Goal: Complete application form

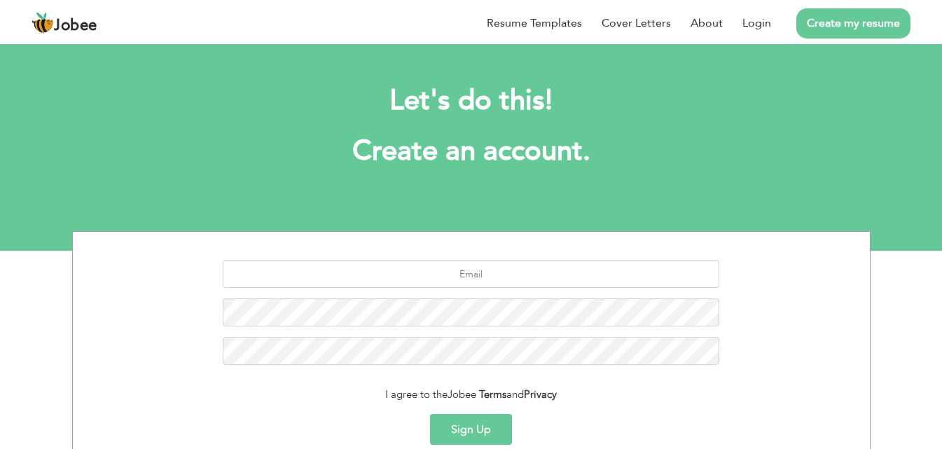
click at [836, 26] on link "Create my resume" at bounding box center [853, 23] width 114 height 30
click at [850, 21] on link "Create my resume" at bounding box center [853, 23] width 114 height 30
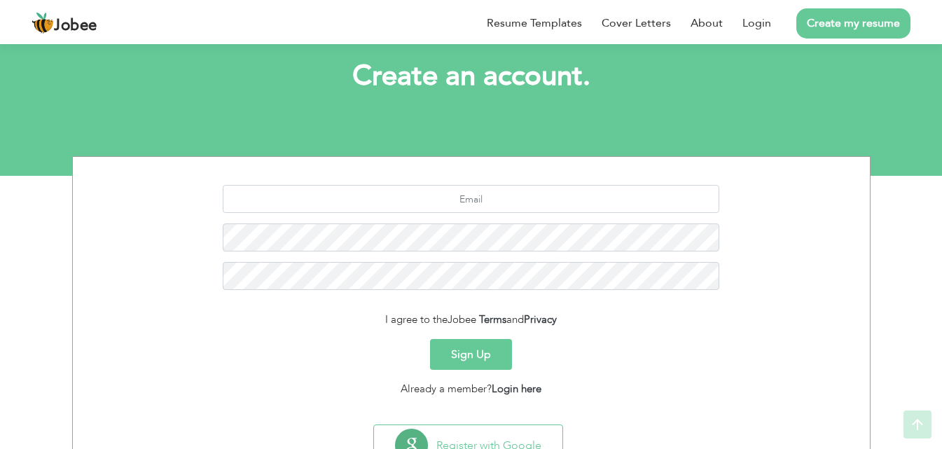
scroll to position [159, 0]
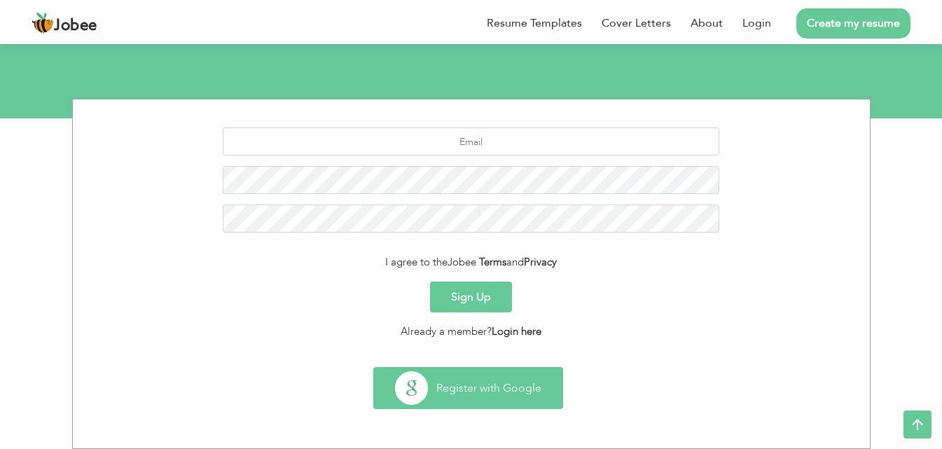
click at [473, 389] on button "Register with Google" at bounding box center [468, 388] width 188 height 41
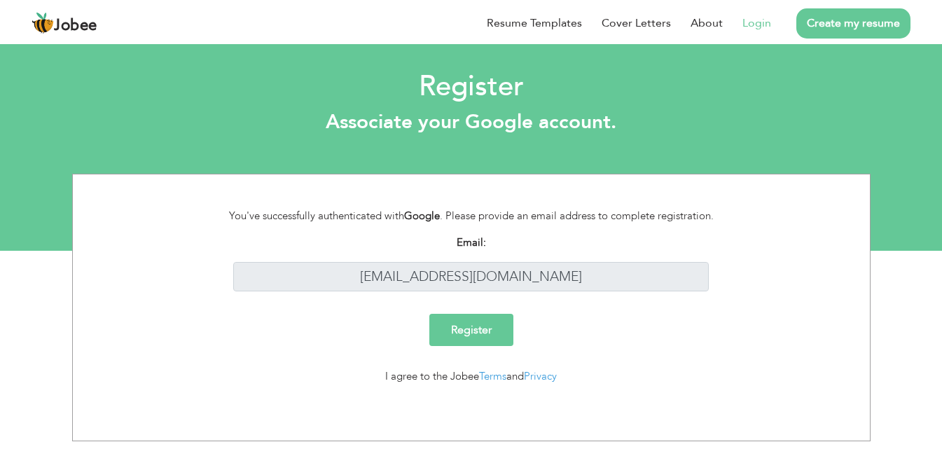
scroll to position [56, 0]
click at [481, 323] on input "Register" at bounding box center [471, 330] width 84 height 32
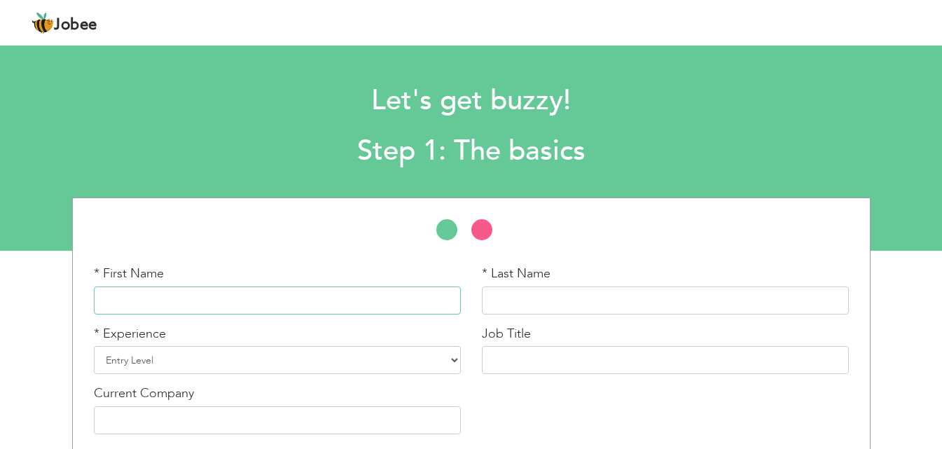
click at [235, 307] on input "text" at bounding box center [277, 300] width 367 height 28
type input "[DEMOGRAPHIC_DATA]"
type input "Shehroz"
click at [195, 360] on select "Entry Level Less than 1 Year 1 Year 2 Years 3 Years 4 Years 5 Years 6 Years 7 Y…" at bounding box center [277, 360] width 367 height 28
select select "2"
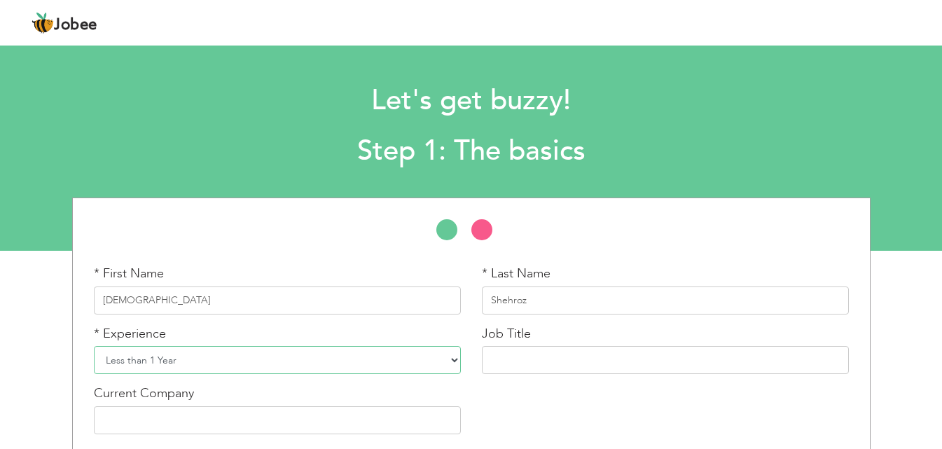
click at [94, 346] on select "Entry Level Less than 1 Year 1 Year 2 Years 3 Years 4 Years 5 Years 6 Years 7 Y…" at bounding box center [277, 360] width 367 height 28
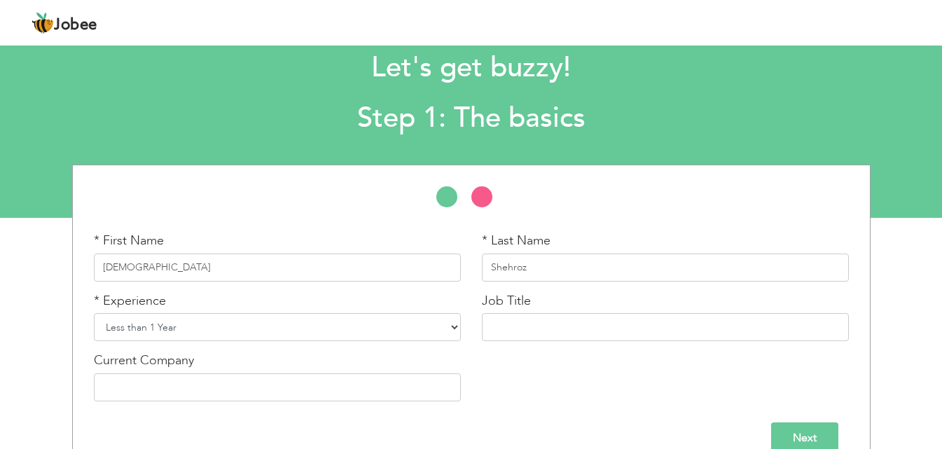
scroll to position [60, 0]
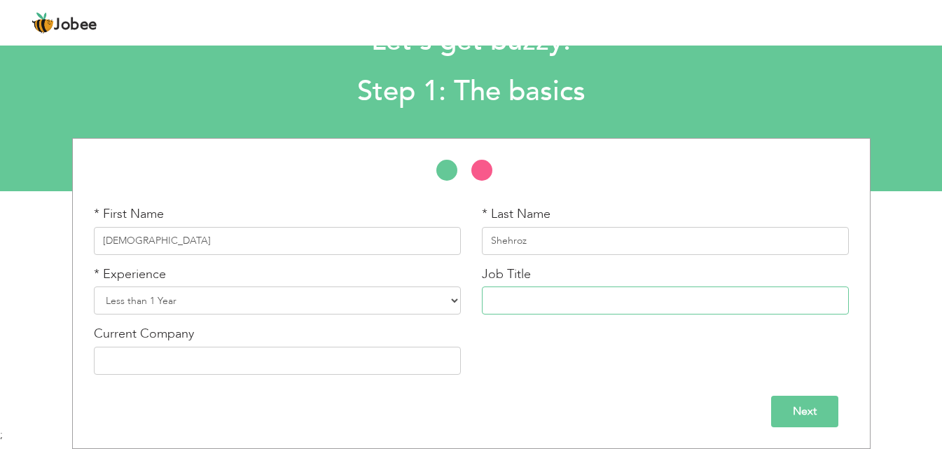
click at [526, 307] on input "text" at bounding box center [665, 300] width 367 height 28
type input "w"
type input "f"
type input "W"
type input "Front End Web Developer"
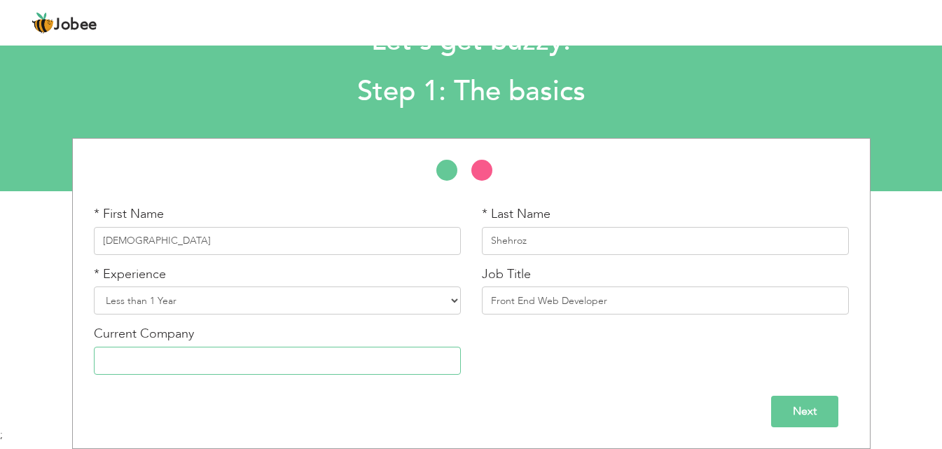
click at [223, 359] on input "text" at bounding box center [277, 361] width 367 height 28
type input "None"
click at [786, 400] on input "Next" at bounding box center [804, 412] width 67 height 32
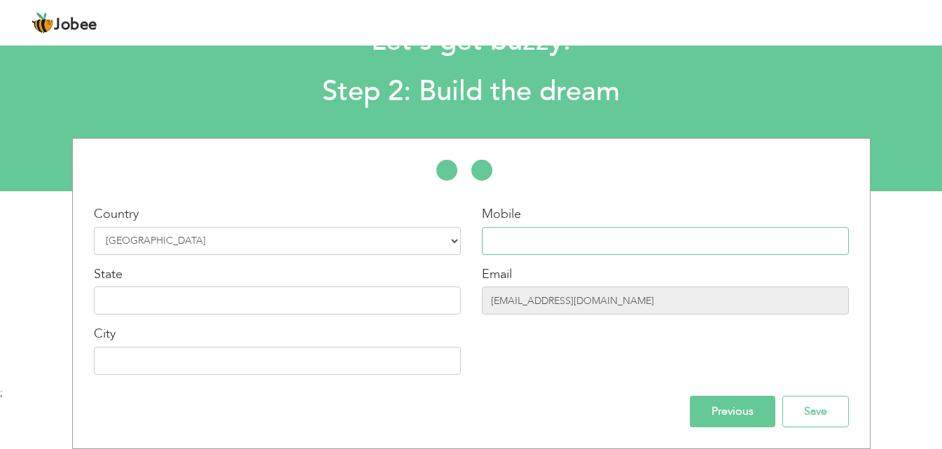
click at [627, 252] on input "text" at bounding box center [665, 241] width 367 height 28
type input "03460972203"
type input "Kpk"
type input "Kohat"
drag, startPoint x: 161, startPoint y: 309, endPoint x: 76, endPoint y: 306, distance: 85.5
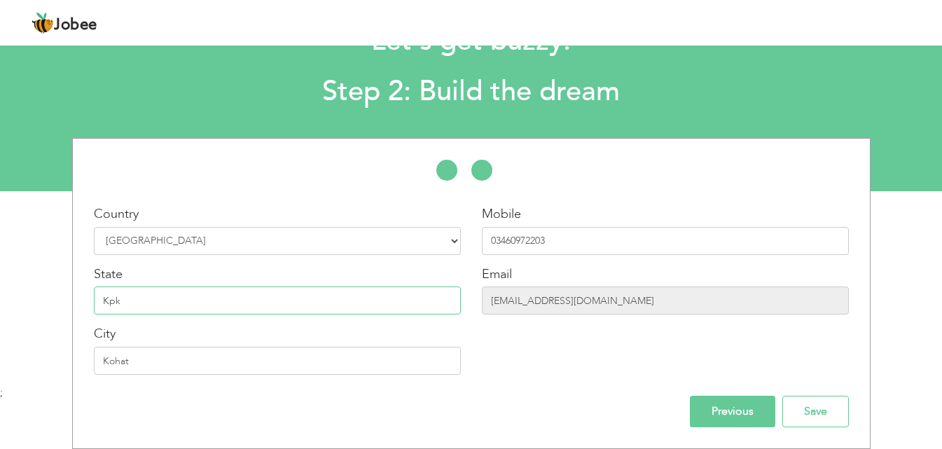
click at [76, 306] on div "Country Select Country Afghanistan Albania Algeria American Samoa Andorra Angol…" at bounding box center [471, 295] width 797 height 180
click at [158, 300] on input "Kpk" at bounding box center [277, 300] width 367 height 28
click at [802, 413] on input "Save" at bounding box center [815, 412] width 67 height 32
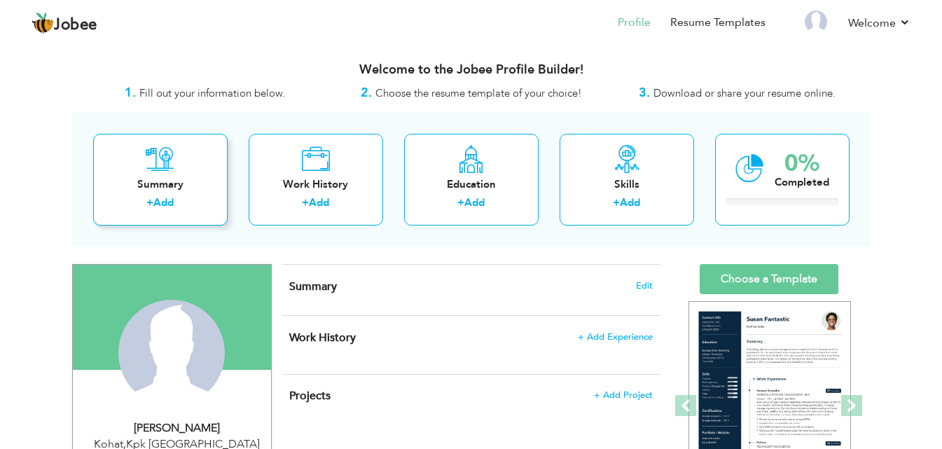
click at [166, 193] on div "Summary + Add" at bounding box center [160, 180] width 134 height 92
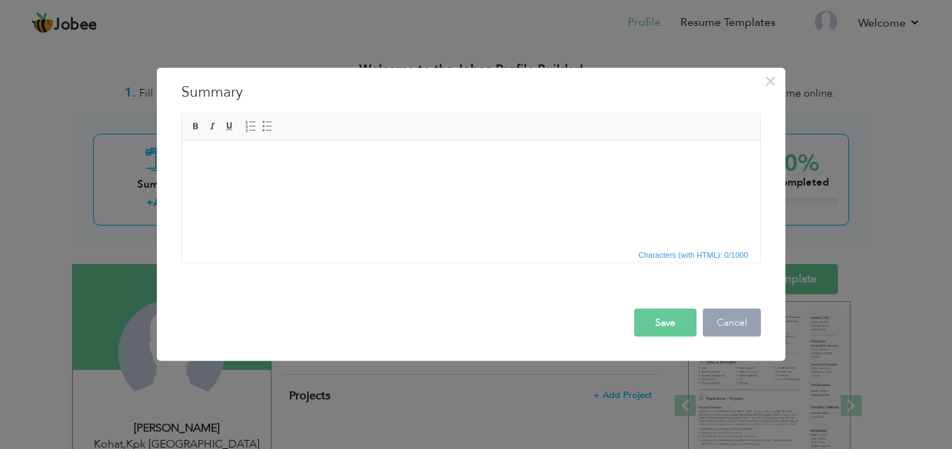
click at [729, 324] on button "Cancel" at bounding box center [732, 322] width 58 height 28
